Goal: Transaction & Acquisition: Purchase product/service

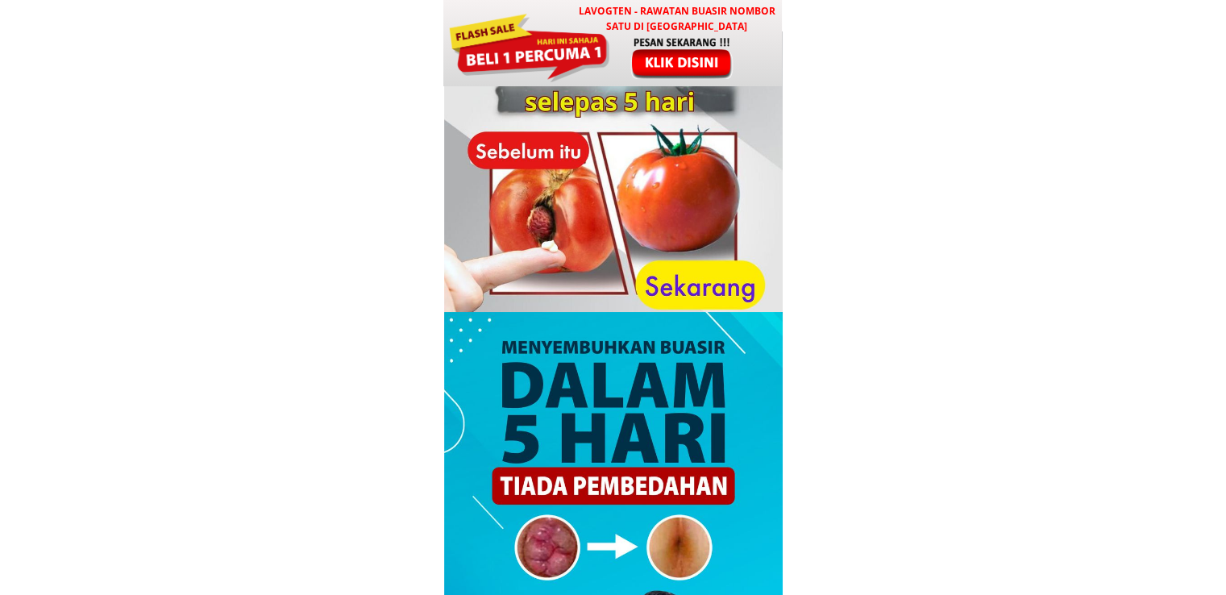
click at [644, 44] on div at bounding box center [683, 57] width 134 height 44
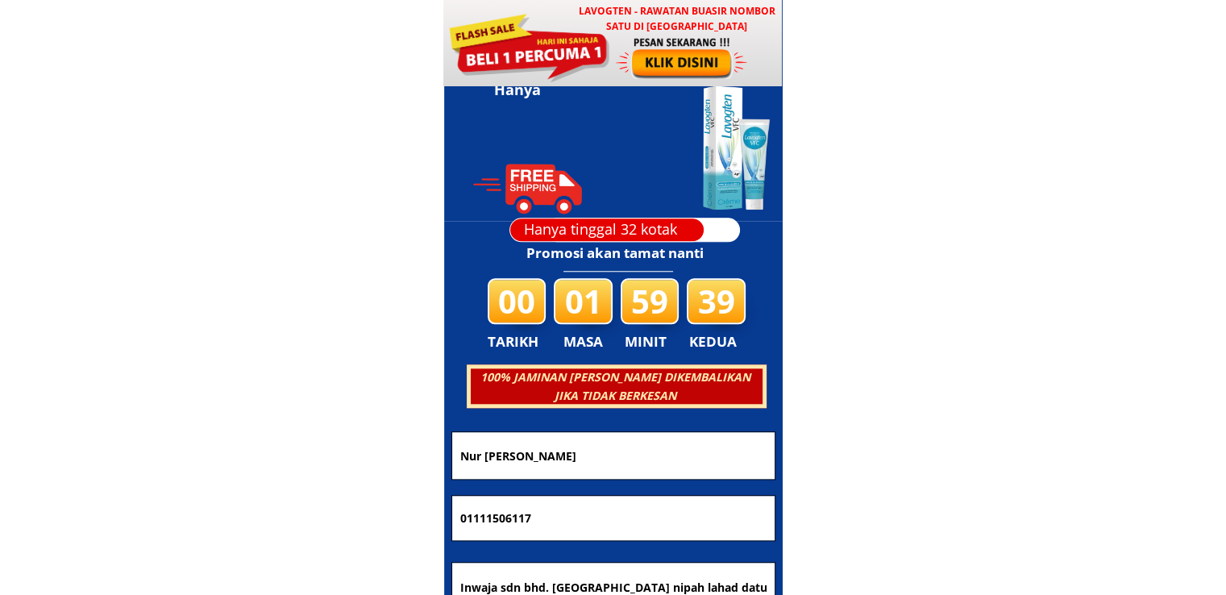
scroll to position [7772, 0]
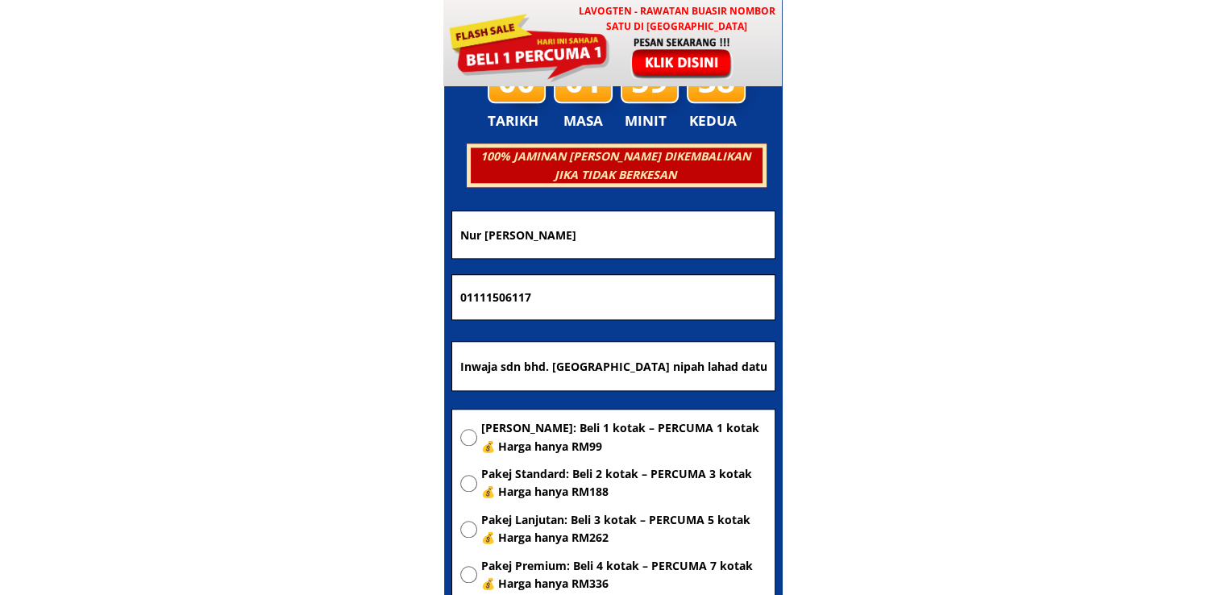
click at [535, 442] on span "[PERSON_NAME]: Beli 1 kotak – PERCUMA 1 kotak 💰 Harga hanya RM99" at bounding box center [623, 437] width 285 height 36
radio input "true"
click at [642, 350] on input "Inwaja sdn bhd. [GEOGRAPHIC_DATA] nipah lahad datu 91100, [GEOGRAPHIC_DATA]" at bounding box center [613, 366] width 314 height 48
paste input "[STREET_ADDRESS]"
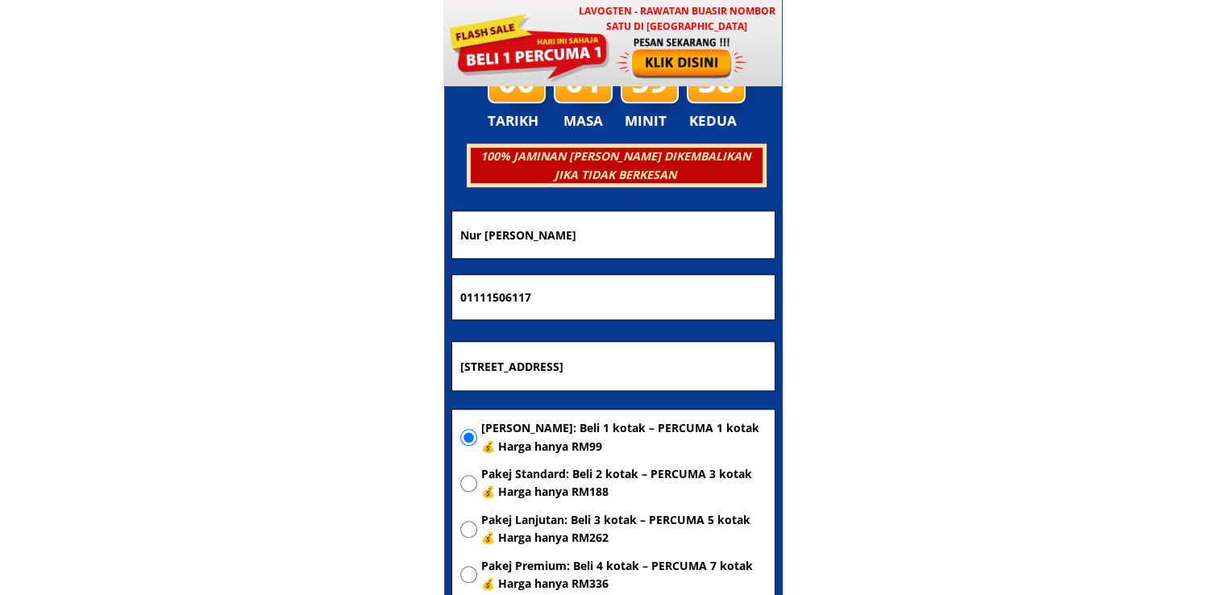
type input "[STREET_ADDRESS]"
drag, startPoint x: 587, startPoint y: 293, endPoint x: 263, endPoint y: 294, distance: 324.1
click at [264, 294] on body "LAVOGTEN - Rawatan Buasir Nombor Satu di [GEOGRAPHIC_DATA] Dengarkan pengalaman…" at bounding box center [613, 462] width 1226 height 16469
paste input "60196320825"
type input "60196320825"
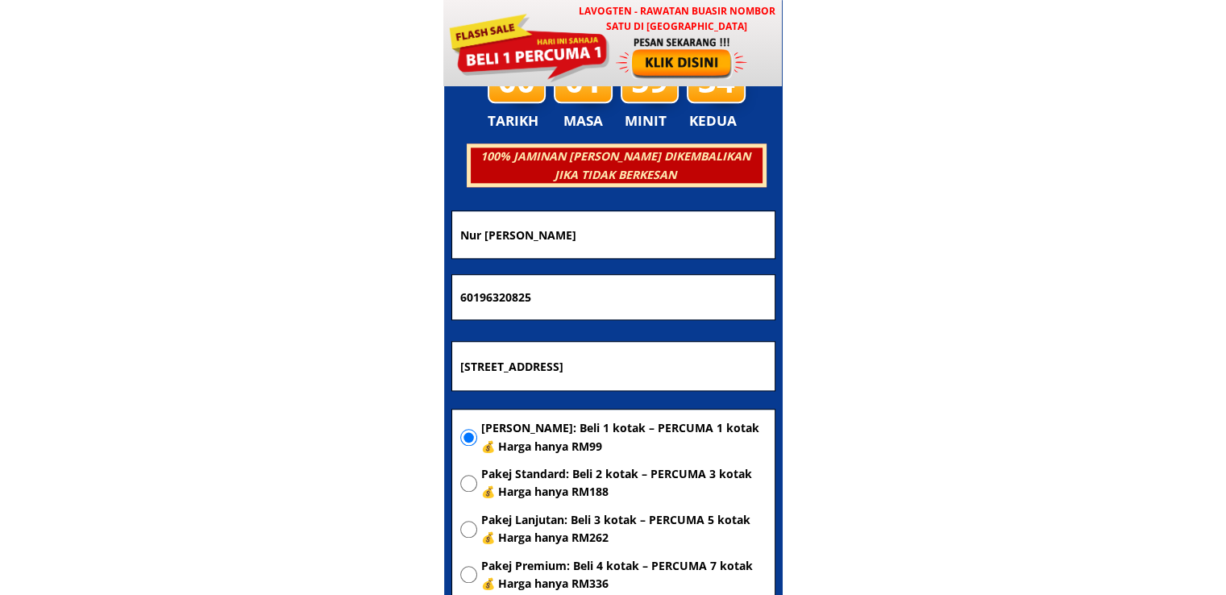
drag, startPoint x: 584, startPoint y: 227, endPoint x: 318, endPoint y: 230, distance: 266.0
click at [318, 230] on body "LAVOGTEN - Rawatan Buasir Nombor Satu di [GEOGRAPHIC_DATA] Dengarkan pengalaman…" at bounding box center [613, 462] width 1226 height 16469
paste input "[PERSON_NAME]"
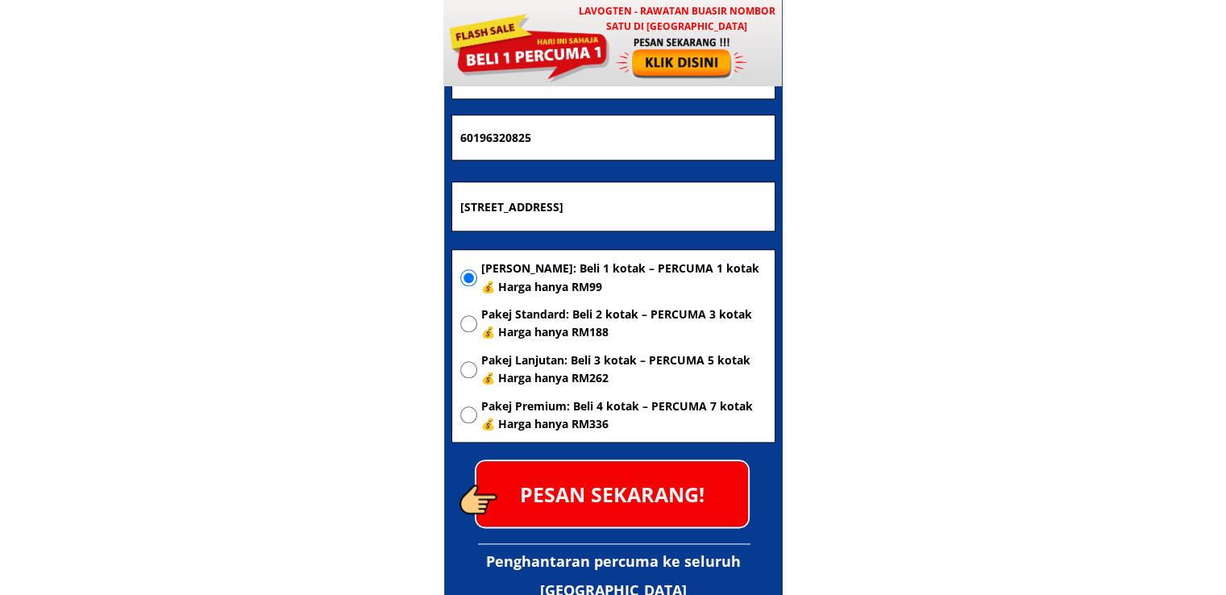
scroll to position [7933, 0]
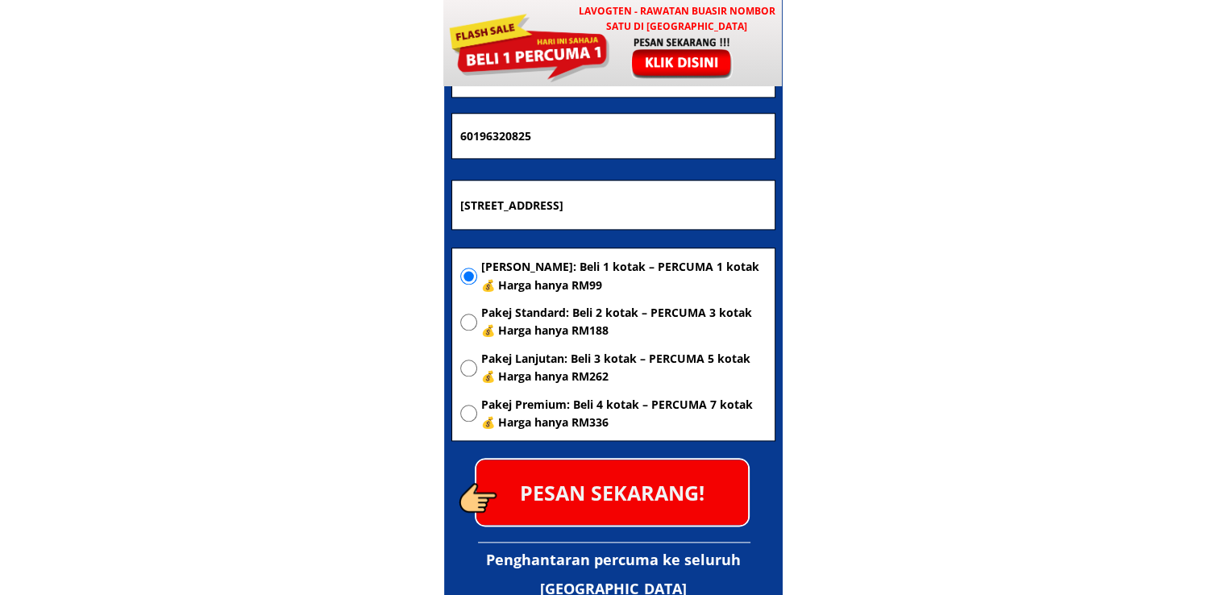
type input "[PERSON_NAME]"
click at [619, 488] on p "PESAN SEKARANG!" at bounding box center [612, 491] width 272 height 65
